Goal: Information Seeking & Learning: Learn about a topic

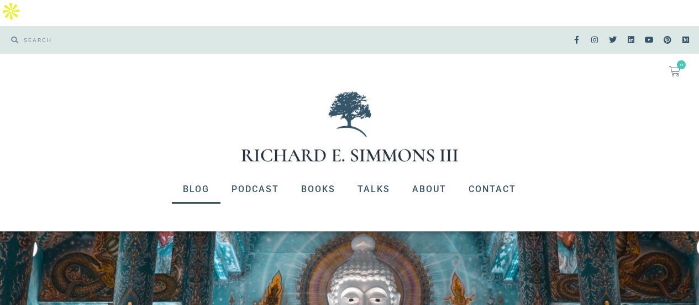
click at [197, 175] on link "Blog" at bounding box center [196, 189] width 49 height 29
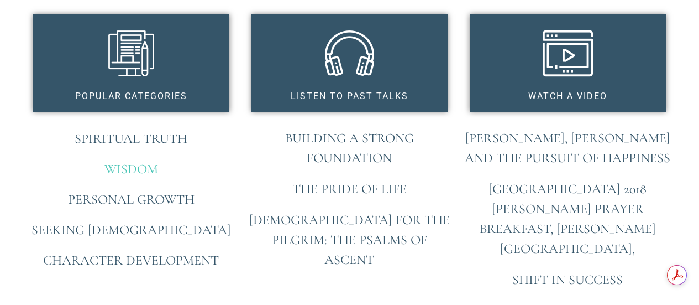
click at [129, 161] on link "Wisdom" at bounding box center [131, 169] width 54 height 16
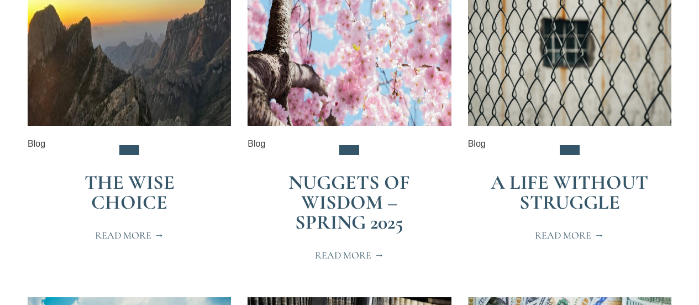
scroll to position [1399, 0]
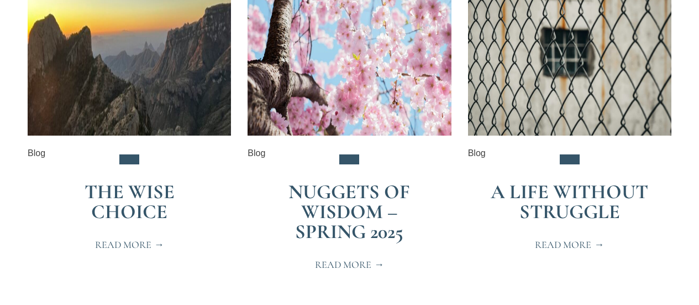
click at [573, 239] on span "Read More" at bounding box center [569, 244] width 69 height 10
